Goal: Task Accomplishment & Management: Manage account settings

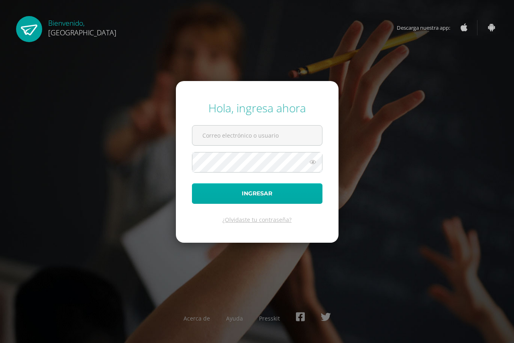
type input "[EMAIL_ADDRESS][DOMAIN_NAME]"
click at [232, 196] on button "Ingresar" at bounding box center [257, 194] width 131 height 20
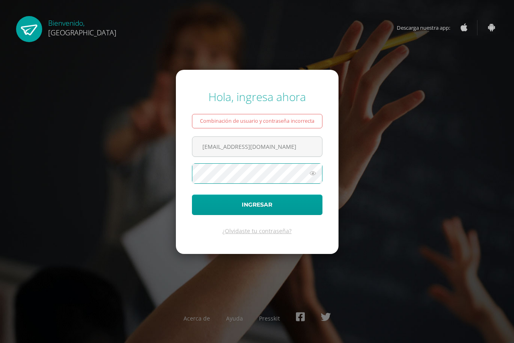
click at [320, 243] on form "Hola, ingresa ahora Combinación de usuario y contraseña incorrecta [EMAIL_ADDRE…" at bounding box center [257, 162] width 163 height 184
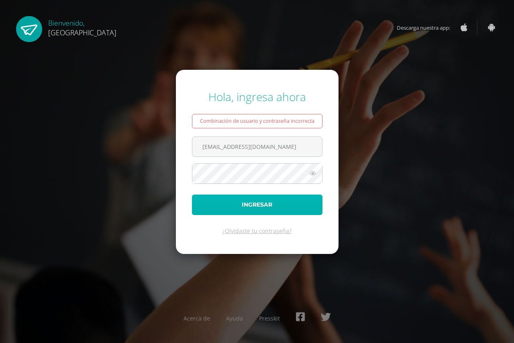
click at [245, 198] on button "Ingresar" at bounding box center [257, 205] width 131 height 20
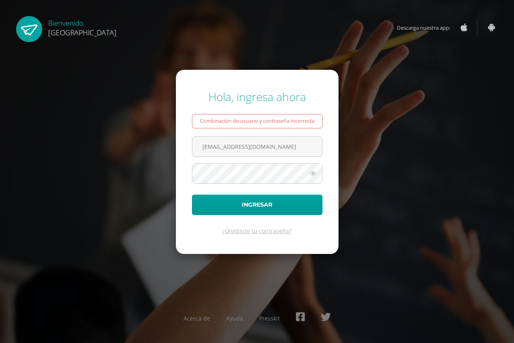
click at [312, 176] on icon at bounding box center [313, 174] width 10 height 10
click at [272, 286] on div "Hola, ingresa ahora Combinación de usuario y contraseña incorrecta alexiad88@ho…" at bounding box center [257, 171] width 520 height 343
